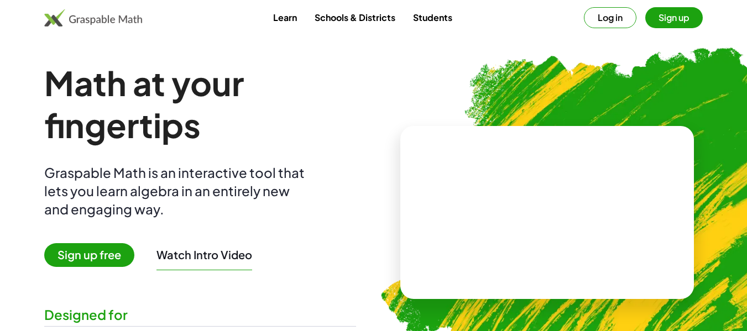
click at [665, 23] on button "Sign up" at bounding box center [674, 17] width 58 height 21
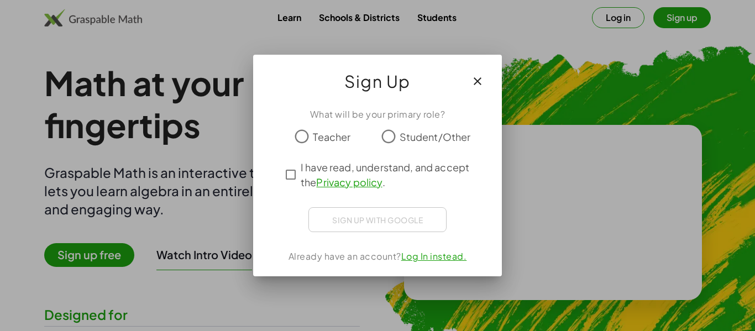
click at [472, 77] on icon "button" at bounding box center [477, 81] width 13 height 13
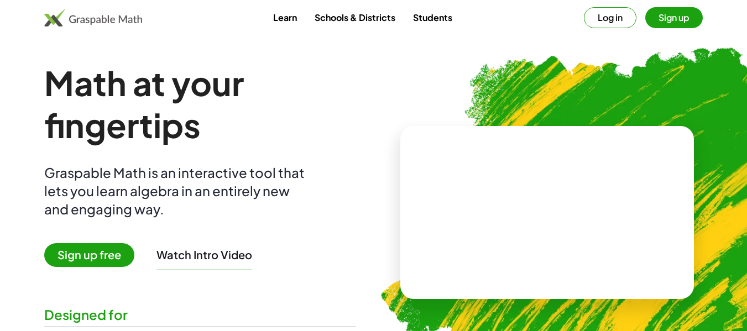
click at [608, 19] on button "Log in" at bounding box center [610, 17] width 53 height 21
